Goal: Task Accomplishment & Management: Use online tool/utility

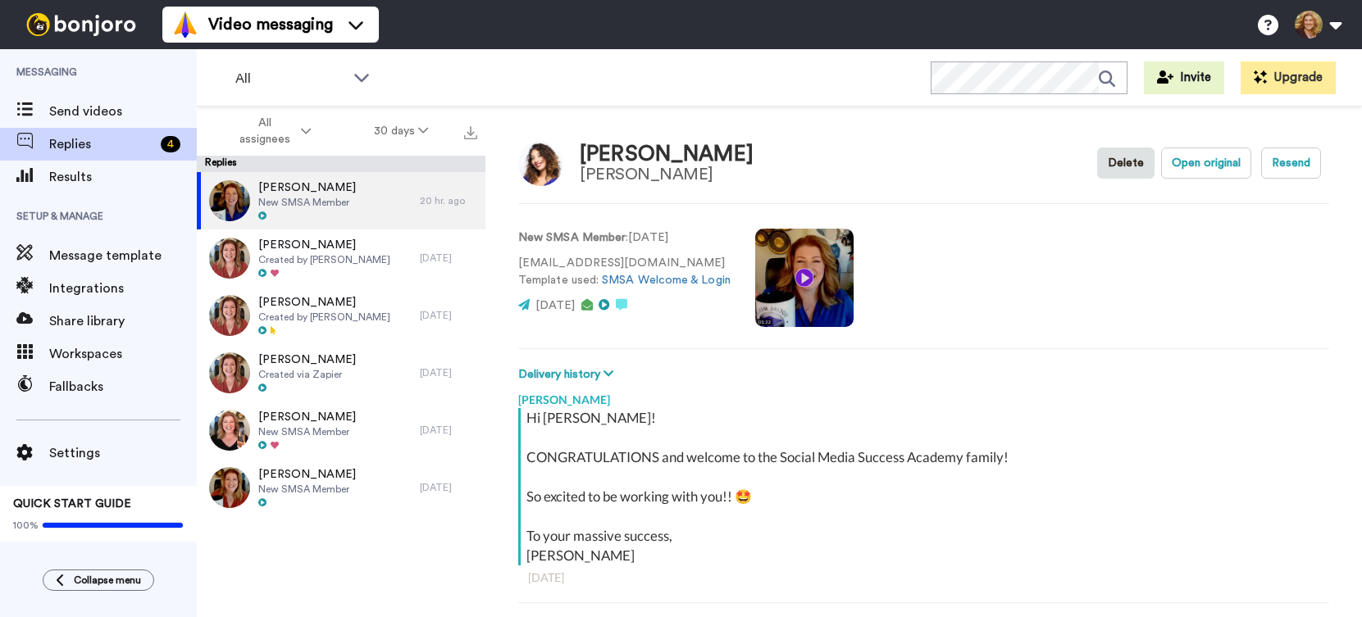
scroll to position [57, 0]
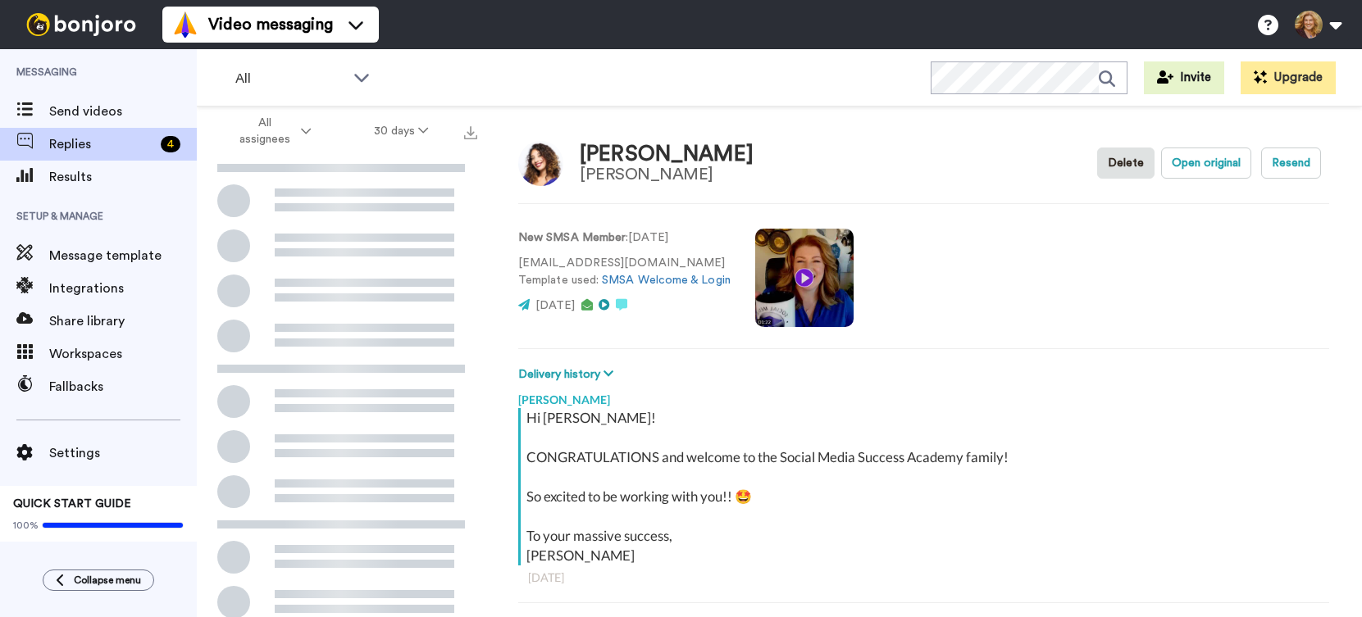
scroll to position [57, 0]
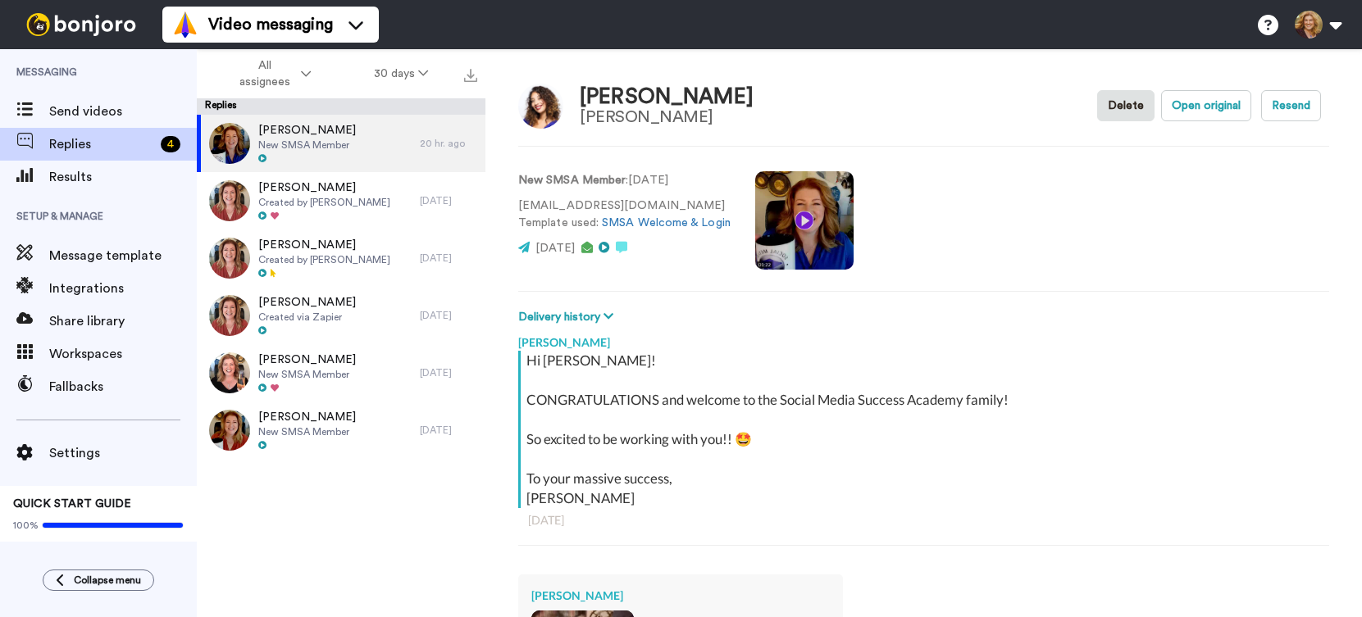
type textarea "x"
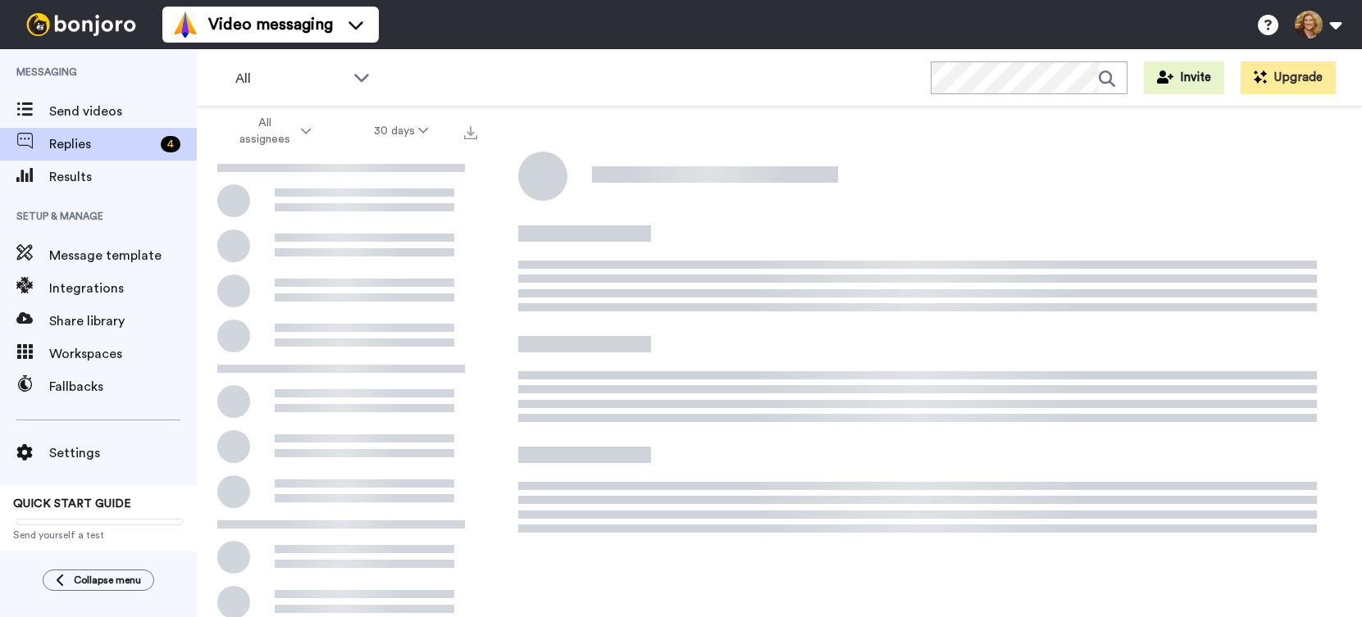
scroll to position [57, 0]
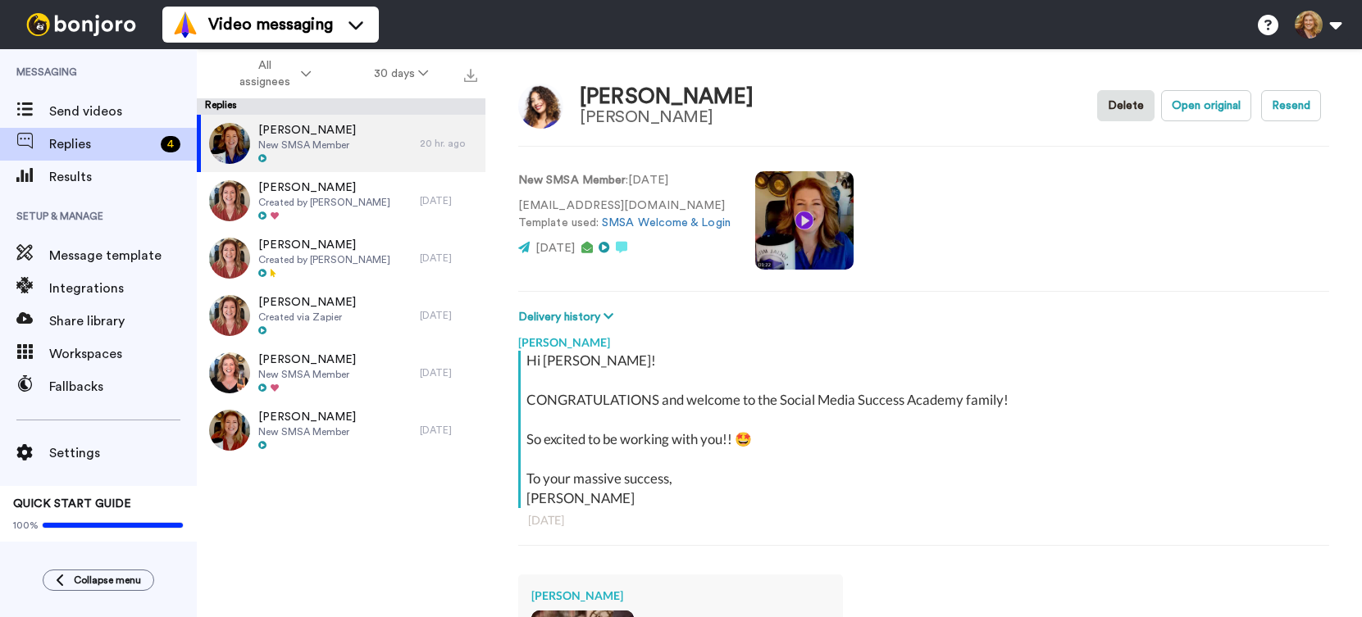
type textarea "x"
